Goal: Check status: Check status

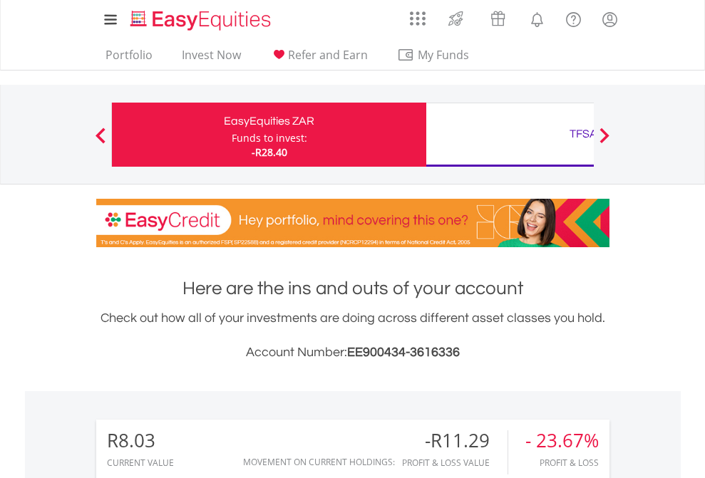
click at [232, 135] on div "Funds to invest:" at bounding box center [270, 138] width 76 height 14
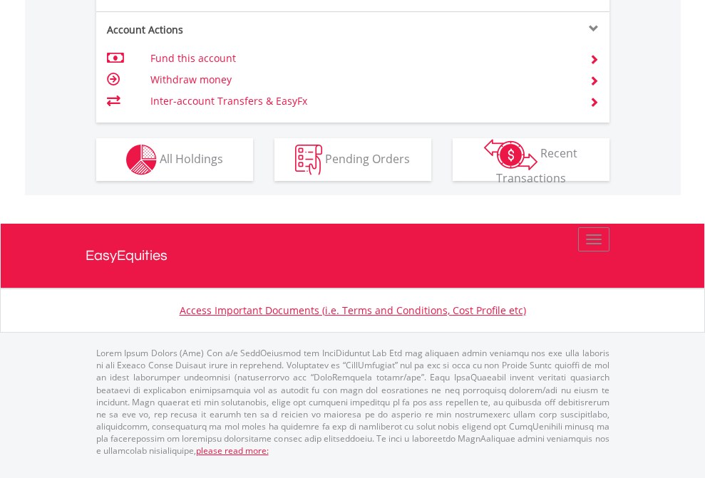
scroll to position [1338, 0]
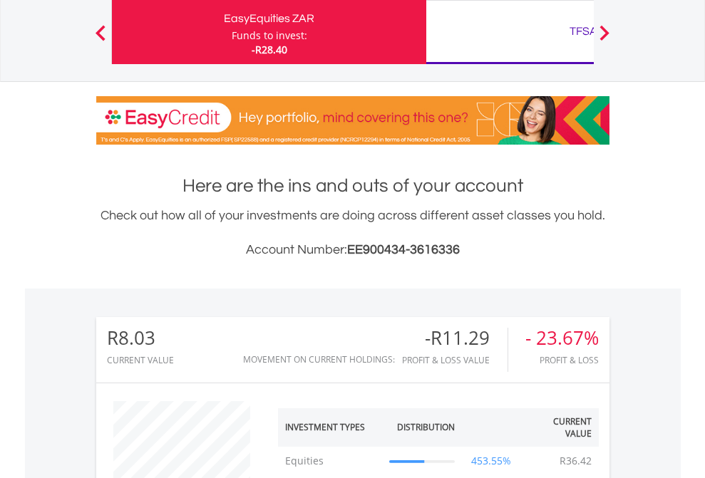
click at [510, 32] on div "TFSA" at bounding box center [583, 31] width 297 height 20
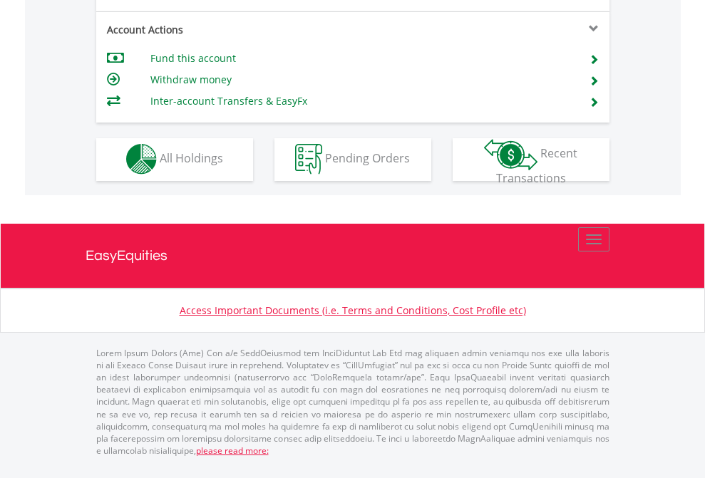
scroll to position [1333, 0]
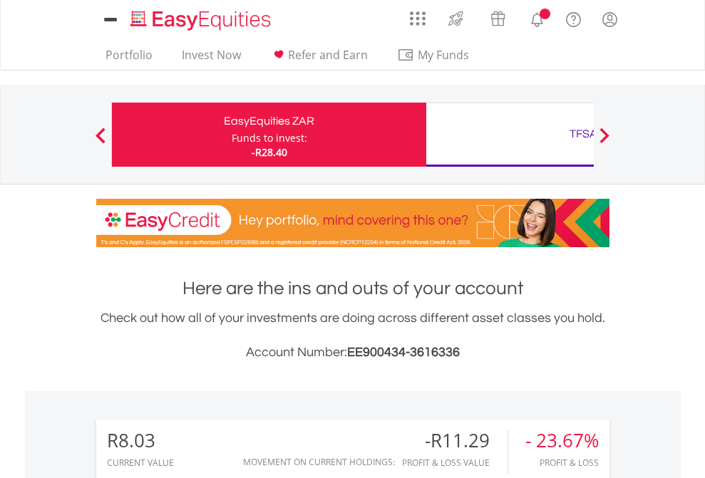
scroll to position [137, 224]
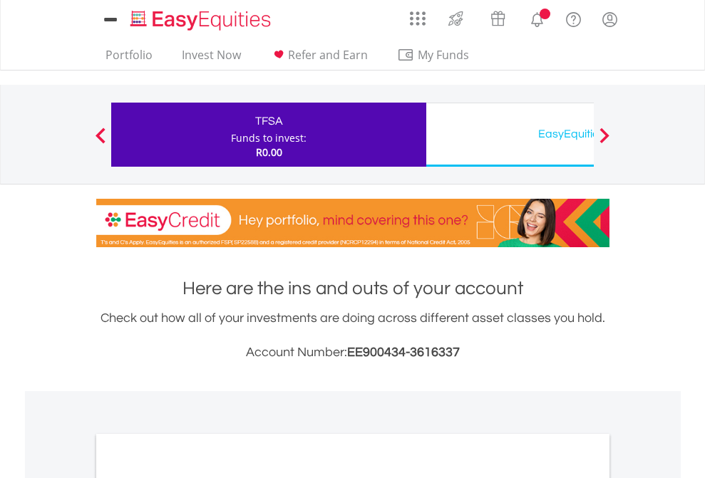
scroll to position [857, 0]
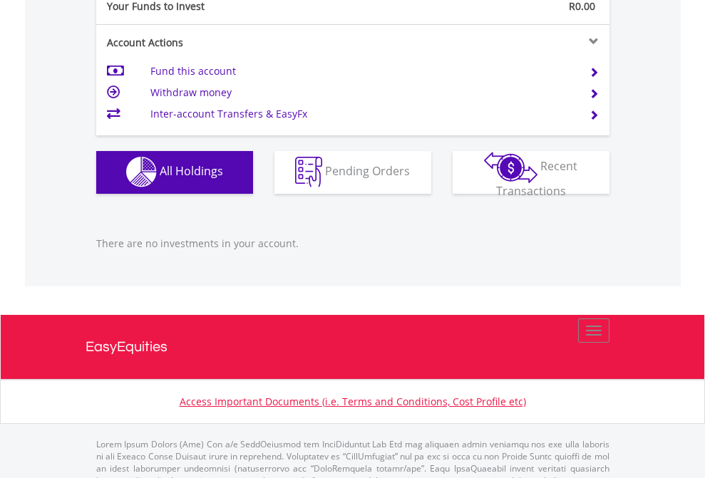
scroll to position [1411, 0]
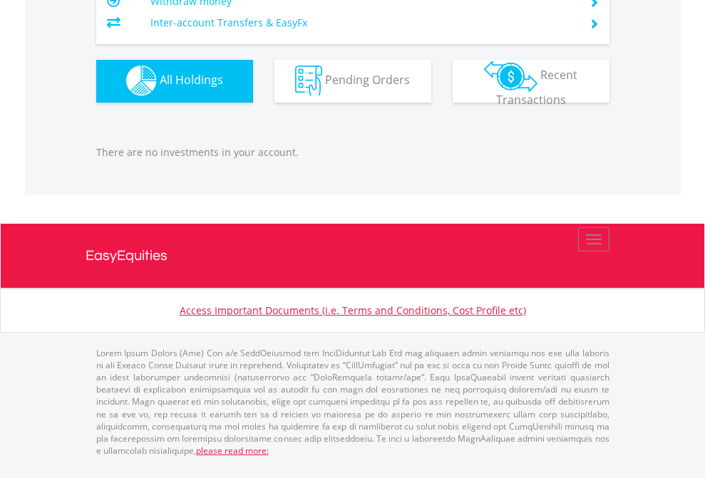
scroll to position [137, 224]
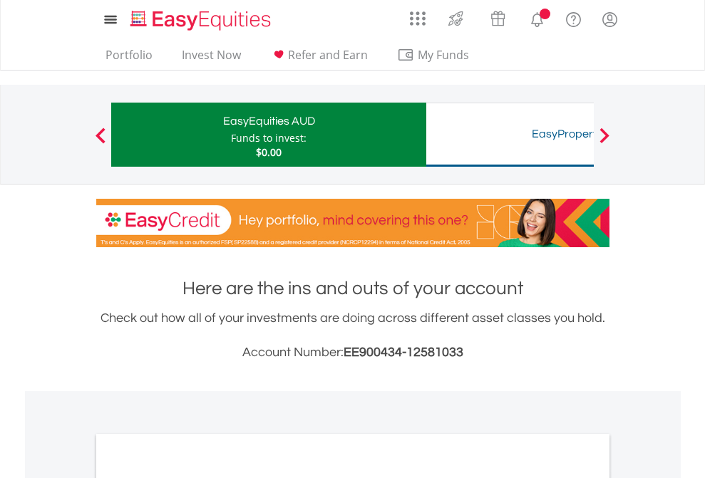
scroll to position [857, 0]
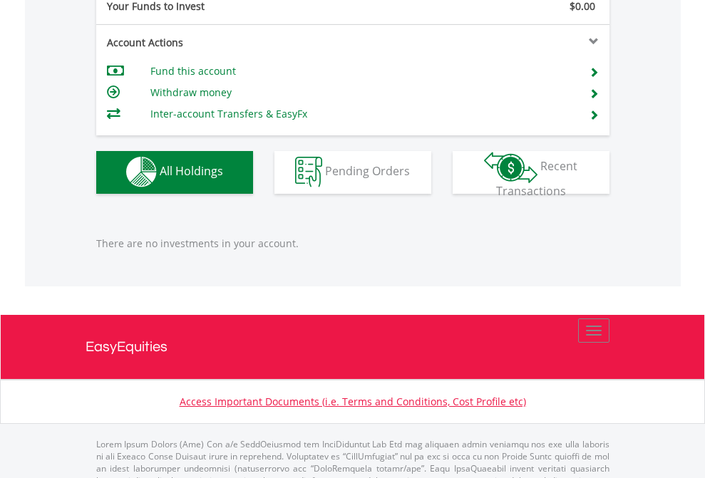
scroll to position [1411, 0]
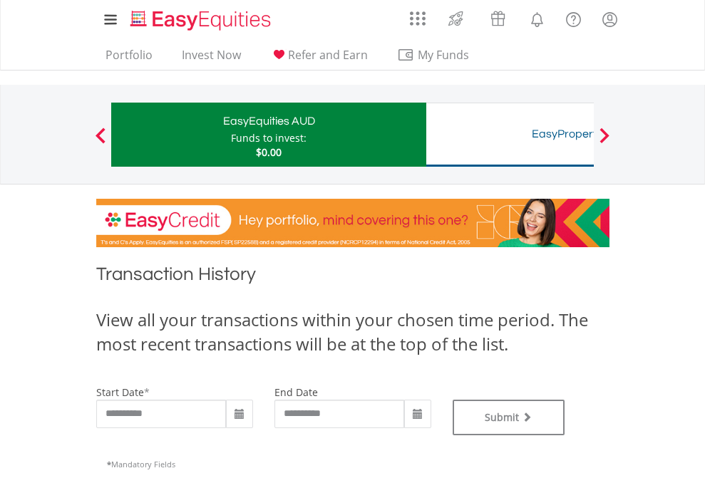
type input "**********"
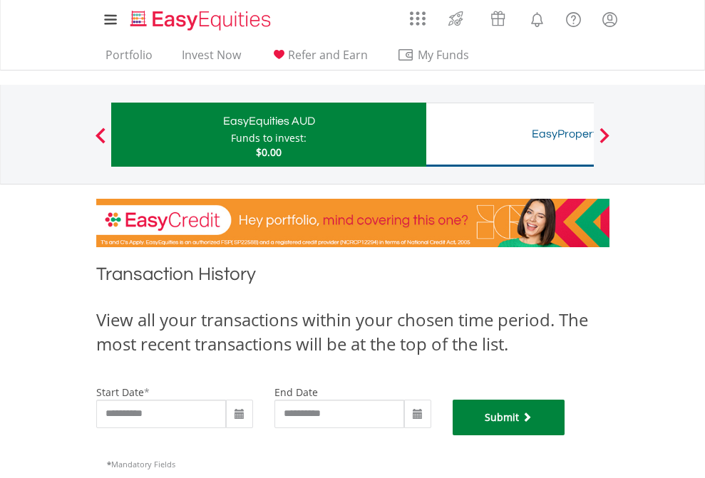
click at [565, 435] on button "Submit" at bounding box center [509, 418] width 113 height 36
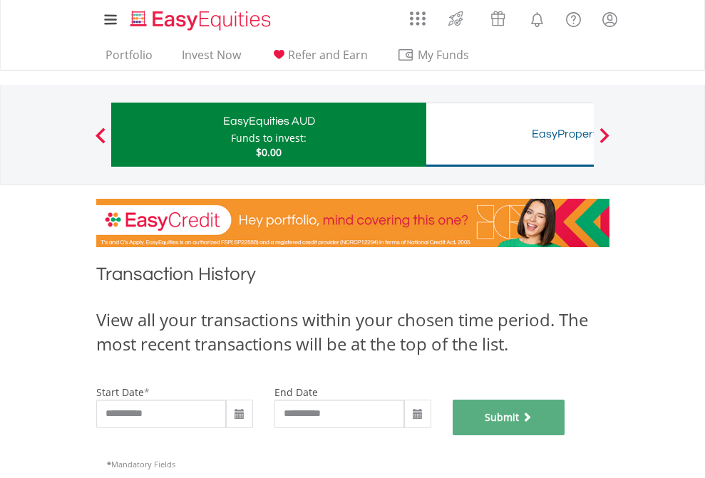
scroll to position [578, 0]
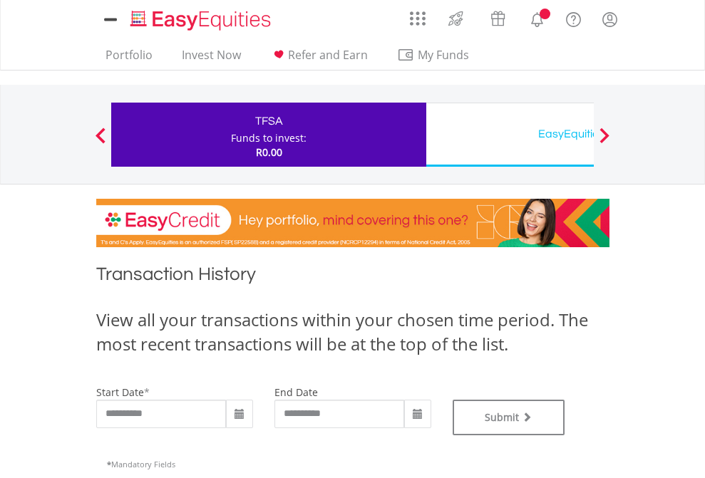
type input "**********"
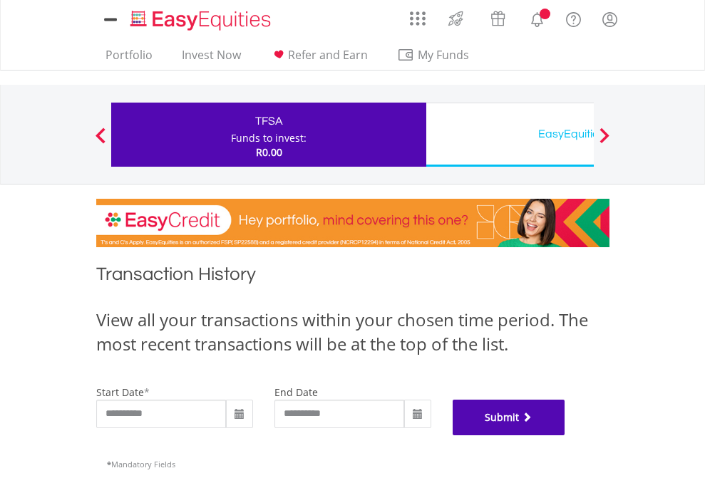
click at [565, 435] on button "Submit" at bounding box center [509, 418] width 113 height 36
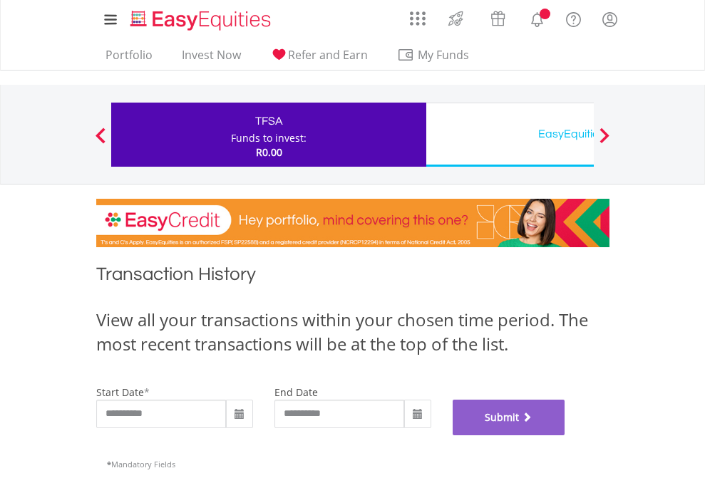
scroll to position [578, 0]
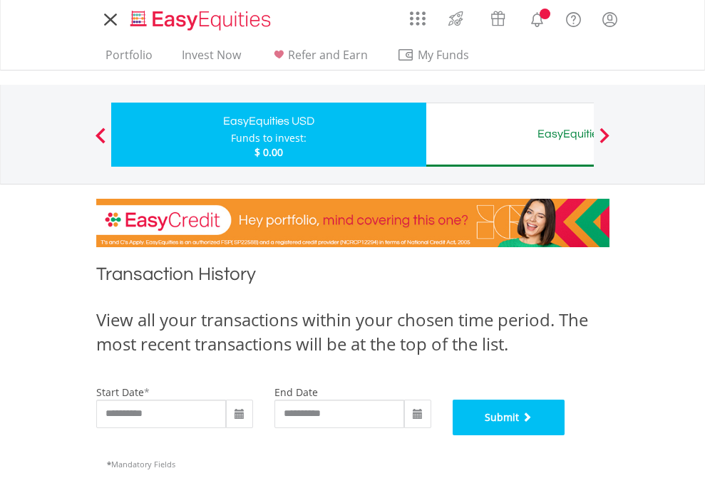
click at [565, 435] on button "Submit" at bounding box center [509, 418] width 113 height 36
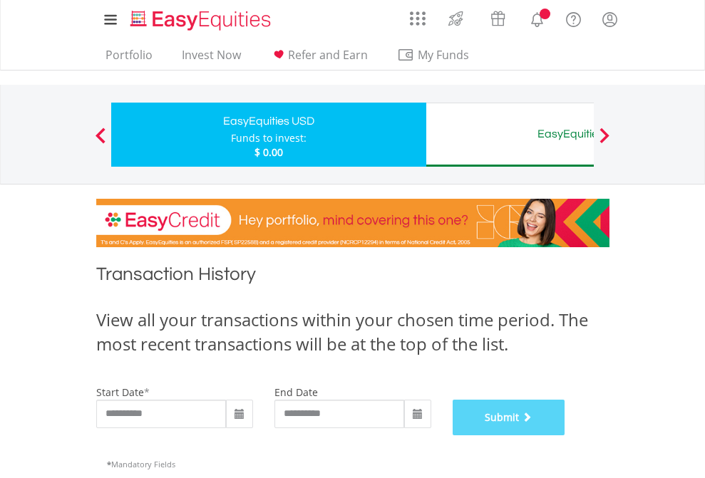
scroll to position [578, 0]
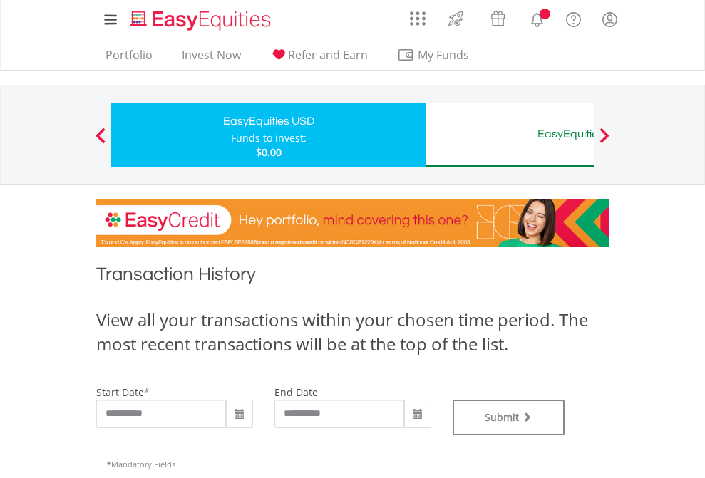
click at [510, 135] on div "EasyEquities AUD" at bounding box center [583, 134] width 297 height 20
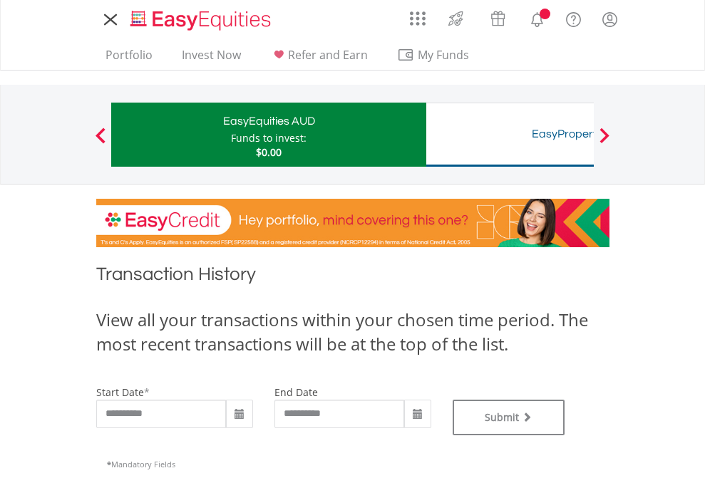
type input "**********"
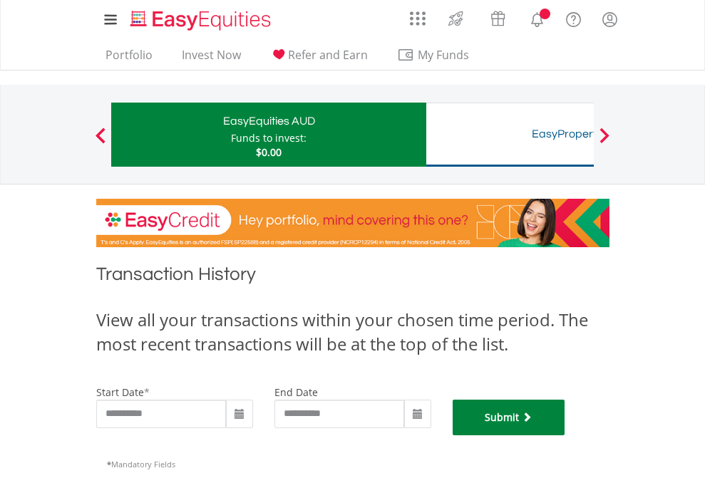
click at [565, 435] on button "Submit" at bounding box center [509, 418] width 113 height 36
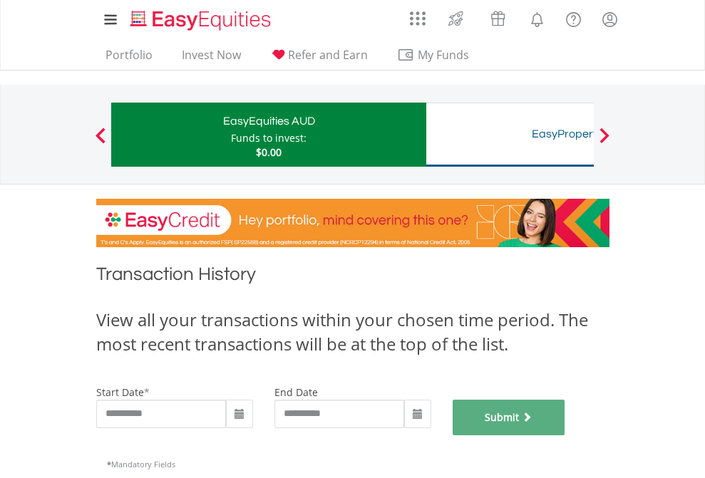
scroll to position [578, 0]
